Goal: Navigation & Orientation: Find specific page/section

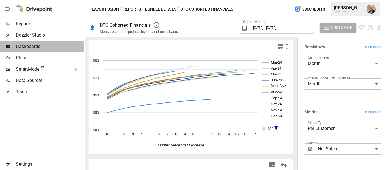
click at [40, 43] on span "Dashboards" at bounding box center [50, 46] width 68 height 7
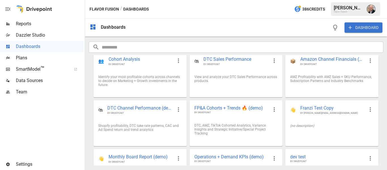
scroll to position [82, 0]
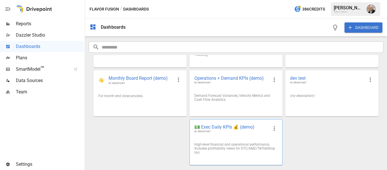
click at [248, 133] on span "BY DRIVEPOINT" at bounding box center [231, 131] width 74 height 3
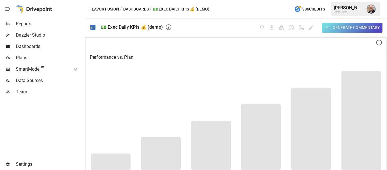
drag, startPoint x: 347, startPoint y: 28, endPoint x: 232, endPoint y: 3, distance: 117.8
click at [232, 3] on div "Flavor Fusion / Dashboards / 💵 Exec Daily KPIs 💰 (demo) 386 Credits [PERSON_NAM…" at bounding box center [236, 9] width 302 height 18
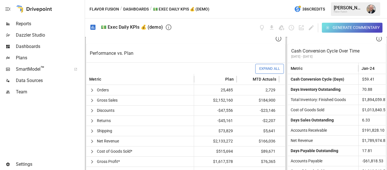
scroll to position [149, 0]
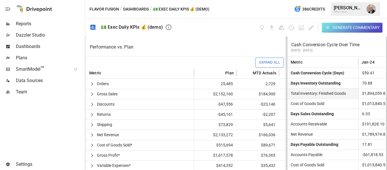
click at [316, 88] on div "Total Inventory: Finished Goods" at bounding box center [323, 93] width 71 height 10
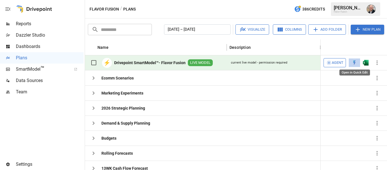
click at [354, 62] on img "Open in Quick Edit" at bounding box center [354, 63] width 6 height 6
